Goal: Task Accomplishment & Management: Use online tool/utility

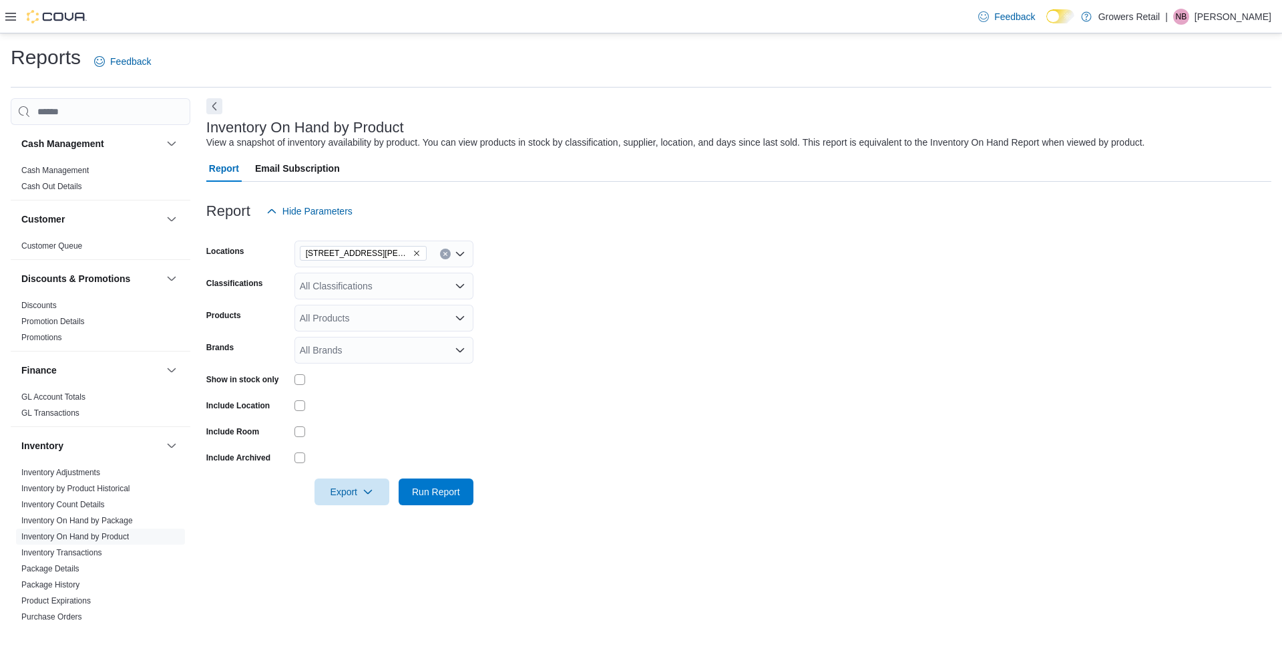
scroll to position [130, 0]
click at [333, 250] on div "All Locations" at bounding box center [384, 253] width 179 height 27
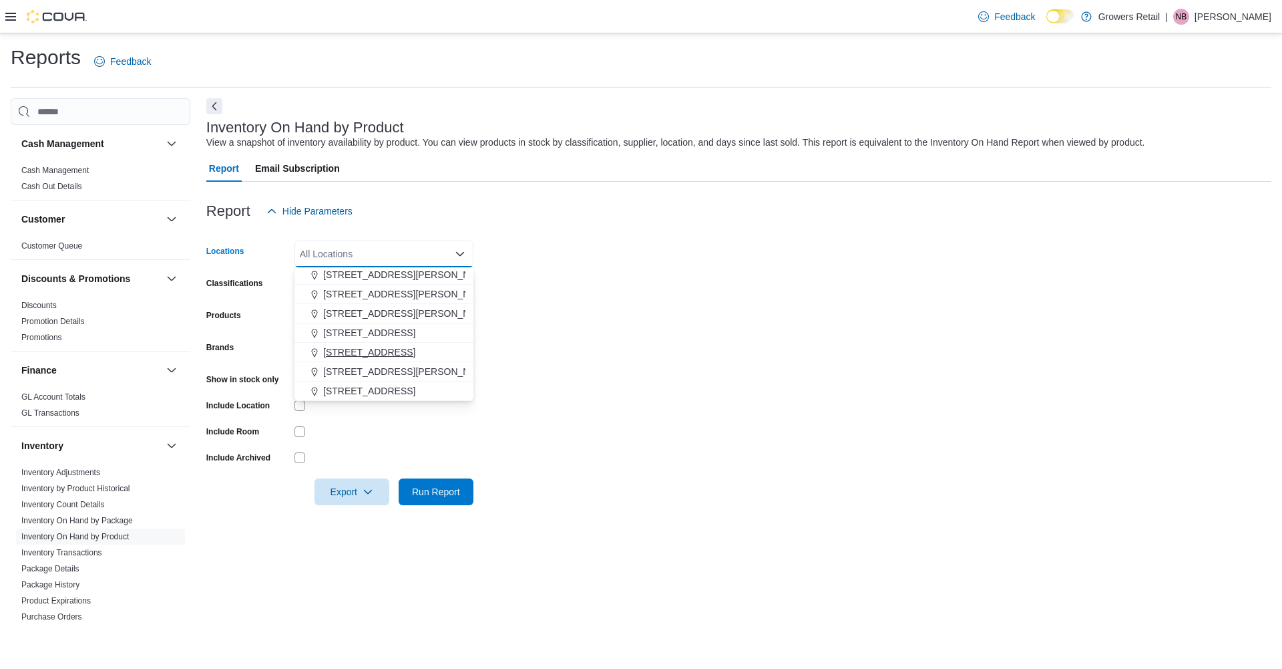
click at [349, 373] on span "[STREET_ADDRESS][PERSON_NAME]" at bounding box center [408, 371] width 170 height 13
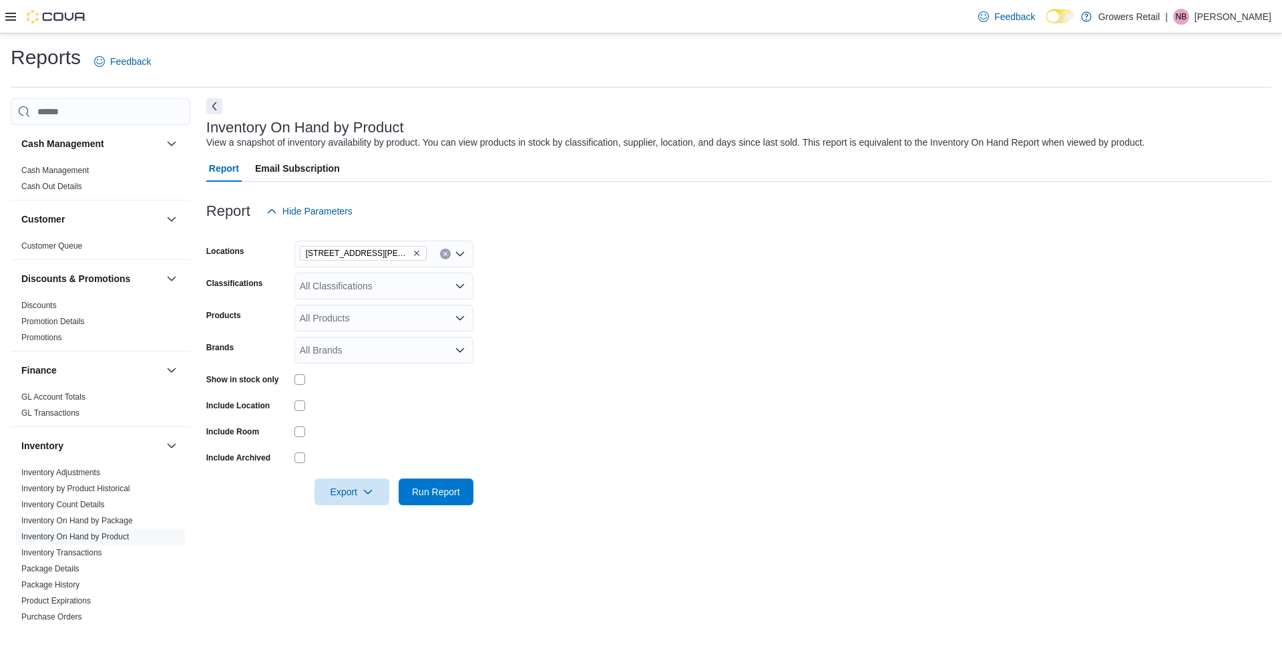
click at [610, 317] on form "Locations [STREET_ADDRESS][PERSON_NAME] Classifications All Classifications Pro…" at bounding box center [738, 364] width 1065 height 281
click at [303, 371] on div at bounding box center [384, 379] width 179 height 21
click at [345, 482] on span "Export" at bounding box center [352, 491] width 59 height 27
click at [366, 529] on button "Export to Excel" at bounding box center [353, 518] width 76 height 27
